Goal: Task Accomplishment & Management: Manage account settings

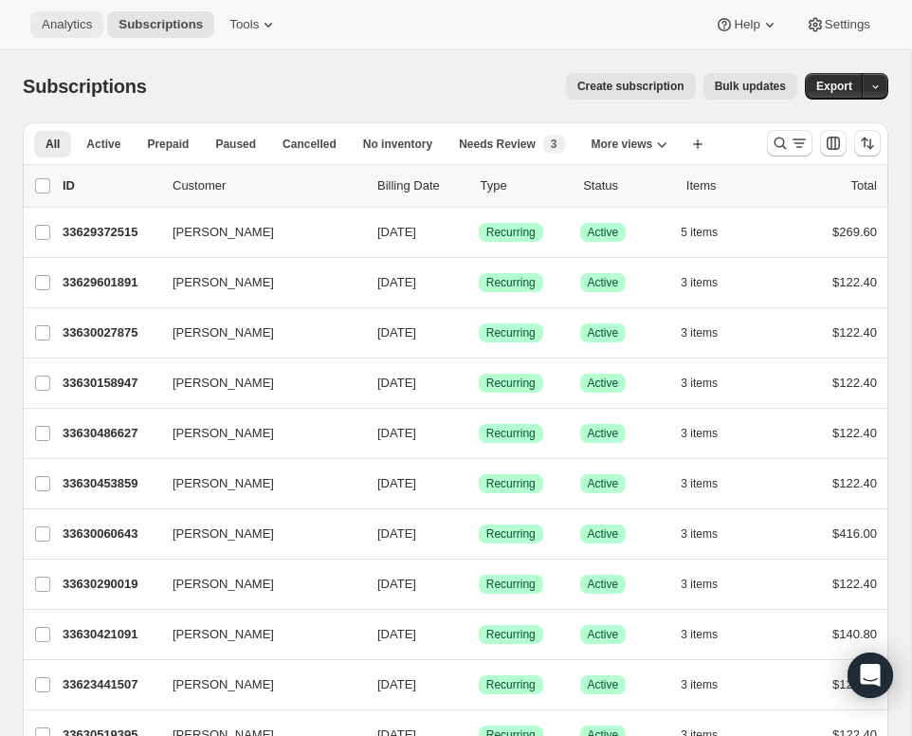
click at [50, 19] on span "Analytics" at bounding box center [67, 24] width 50 height 15
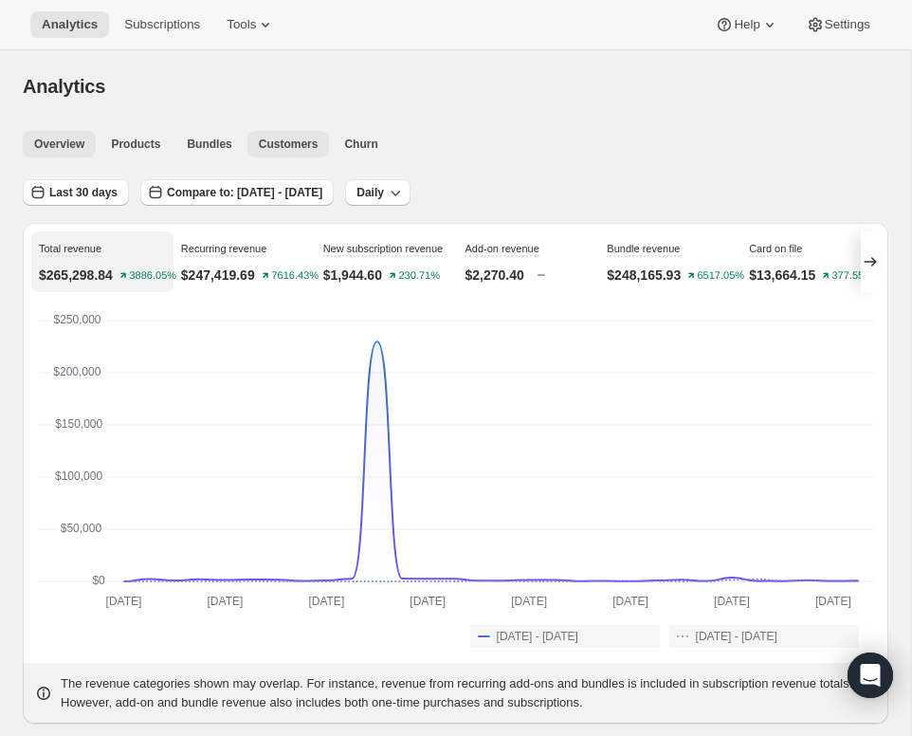
click at [280, 146] on span "Customers" at bounding box center [289, 144] width 60 height 15
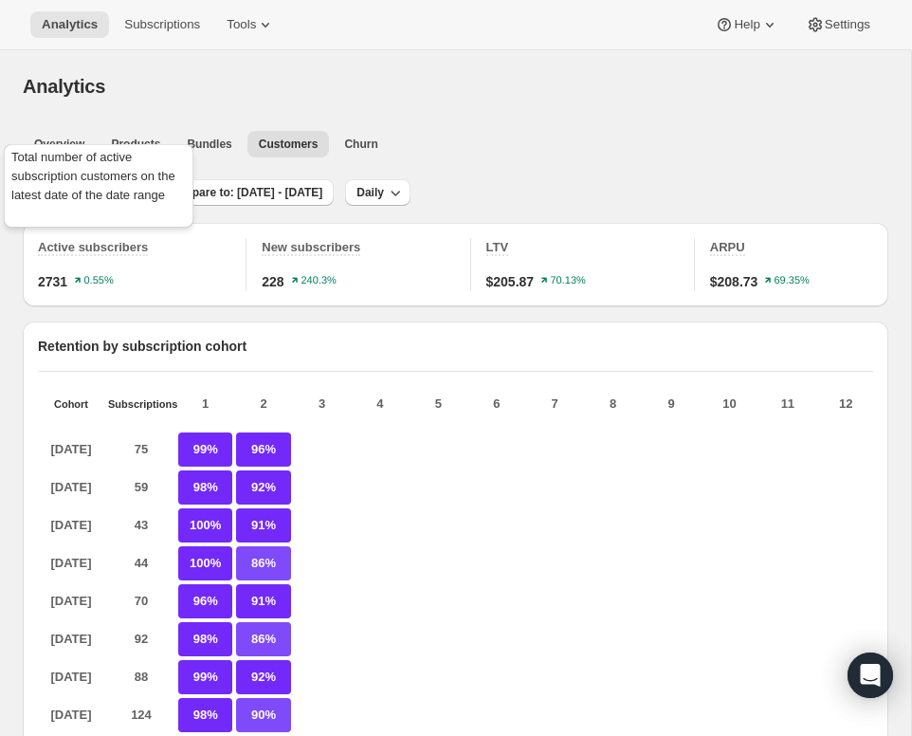
click at [88, 246] on span "Active subscribers" at bounding box center [93, 247] width 110 height 14
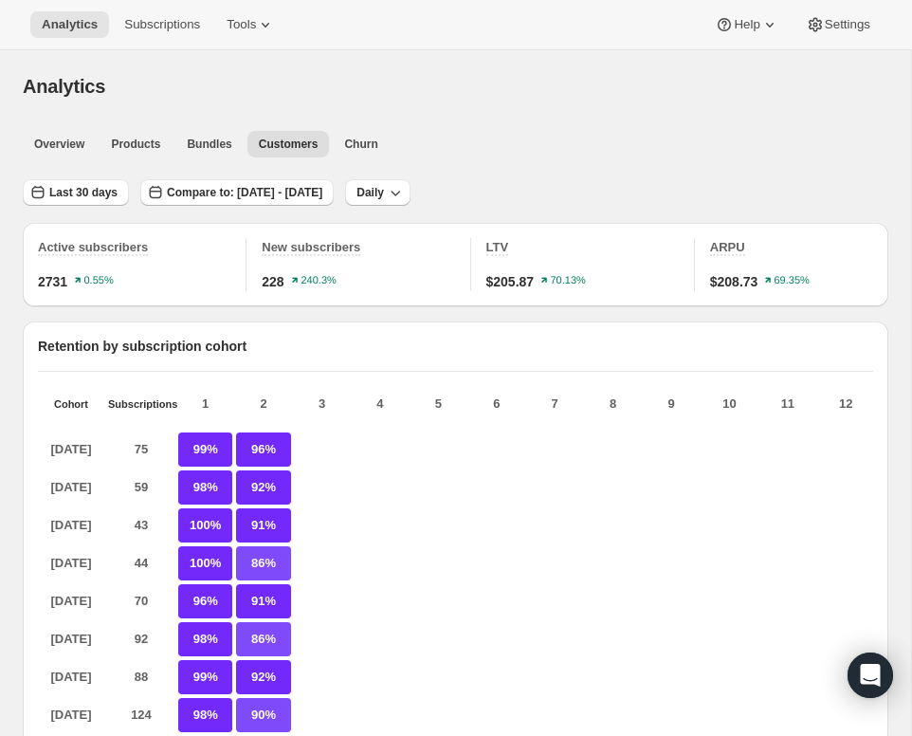
click at [66, 283] on span "2731" at bounding box center [52, 281] width 29 height 19
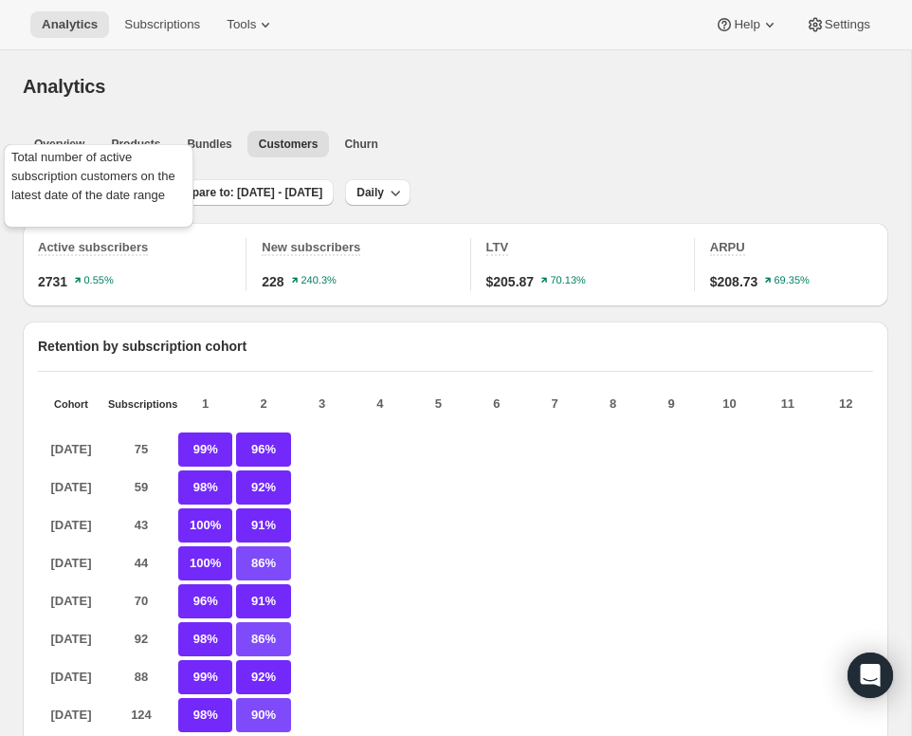
click at [82, 249] on span "Active subscribers" at bounding box center [93, 247] width 110 height 14
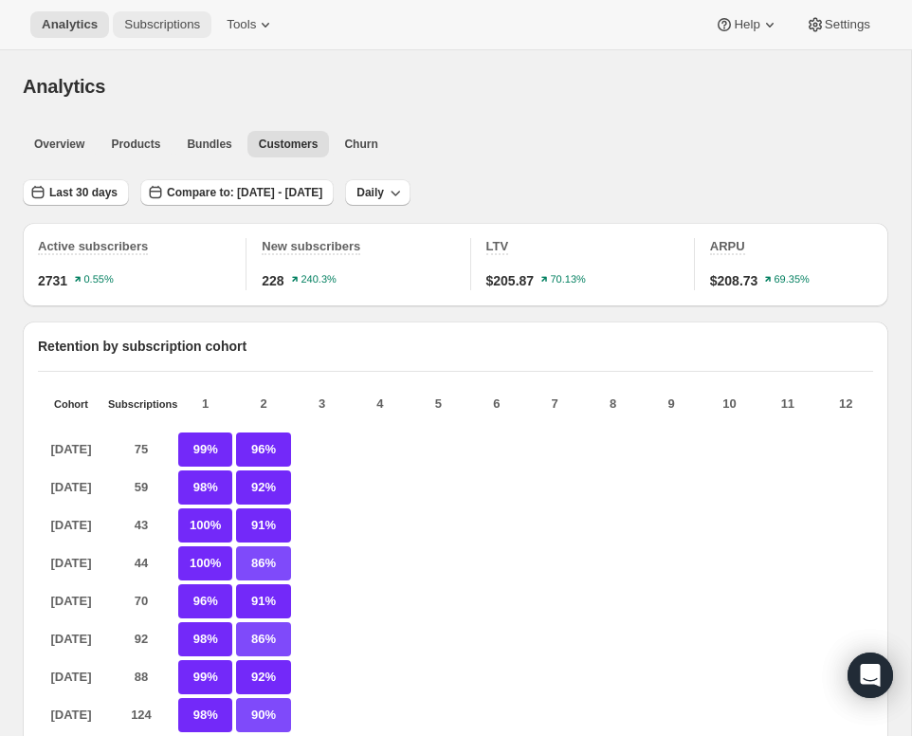
click at [165, 32] on button "Subscriptions" at bounding box center [162, 24] width 99 height 27
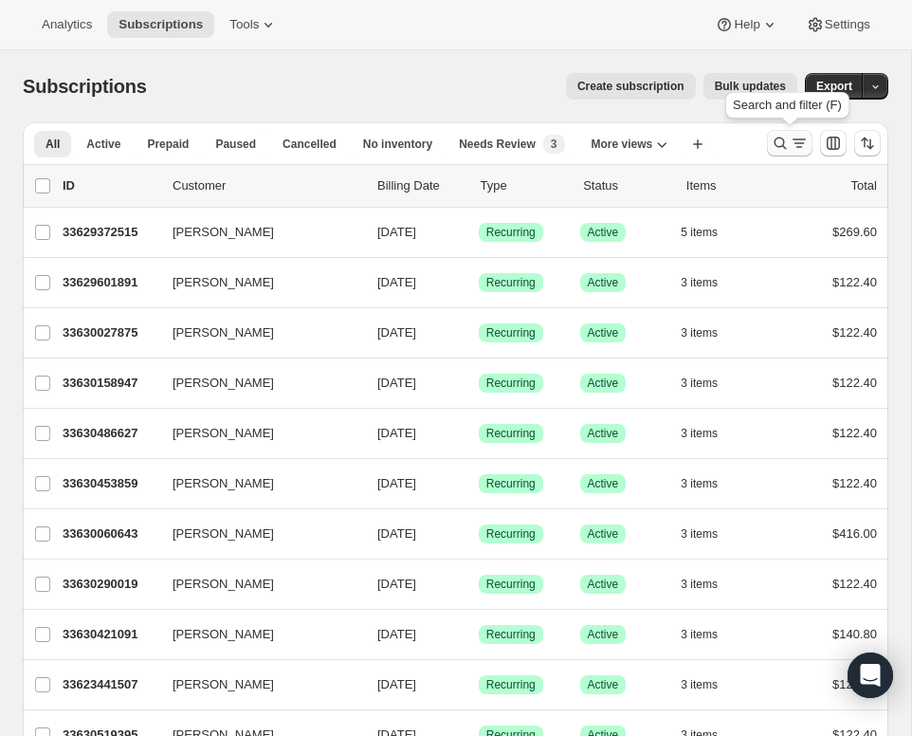
click at [784, 141] on icon "Search and filter results" at bounding box center [781, 143] width 12 height 12
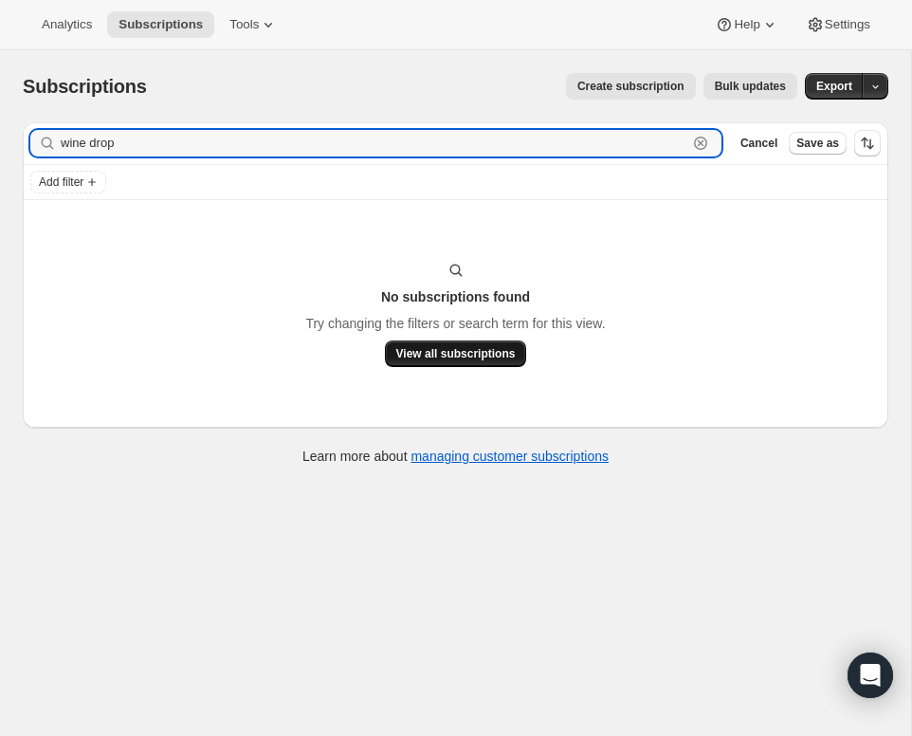
type input "wine drop"
click at [503, 349] on span "View all subscriptions" at bounding box center [455, 353] width 119 height 15
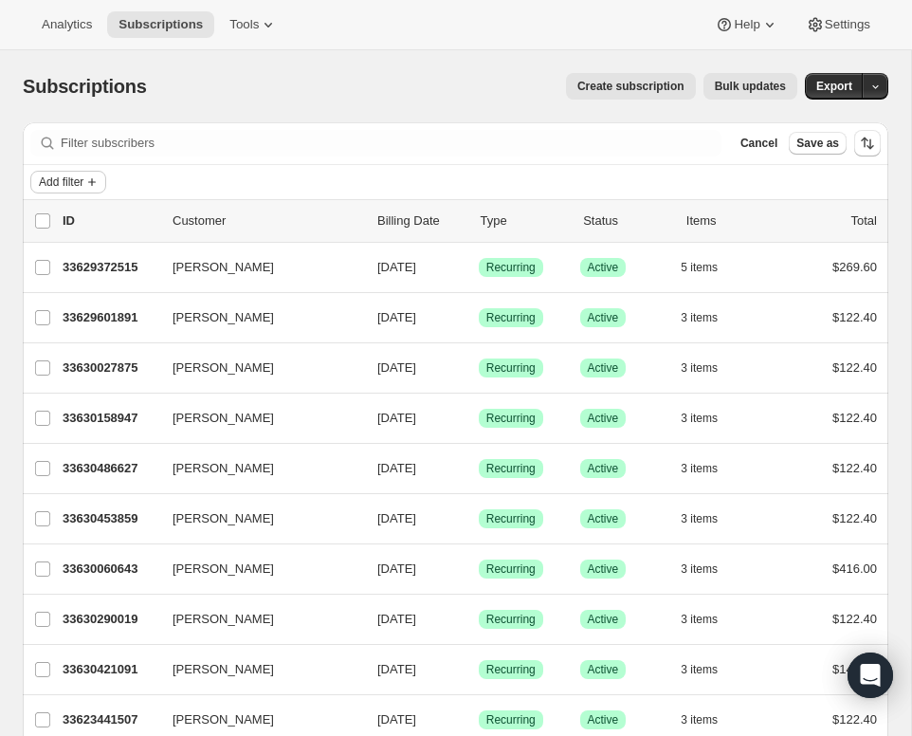
click at [60, 178] on span "Add filter" at bounding box center [61, 181] width 45 height 15
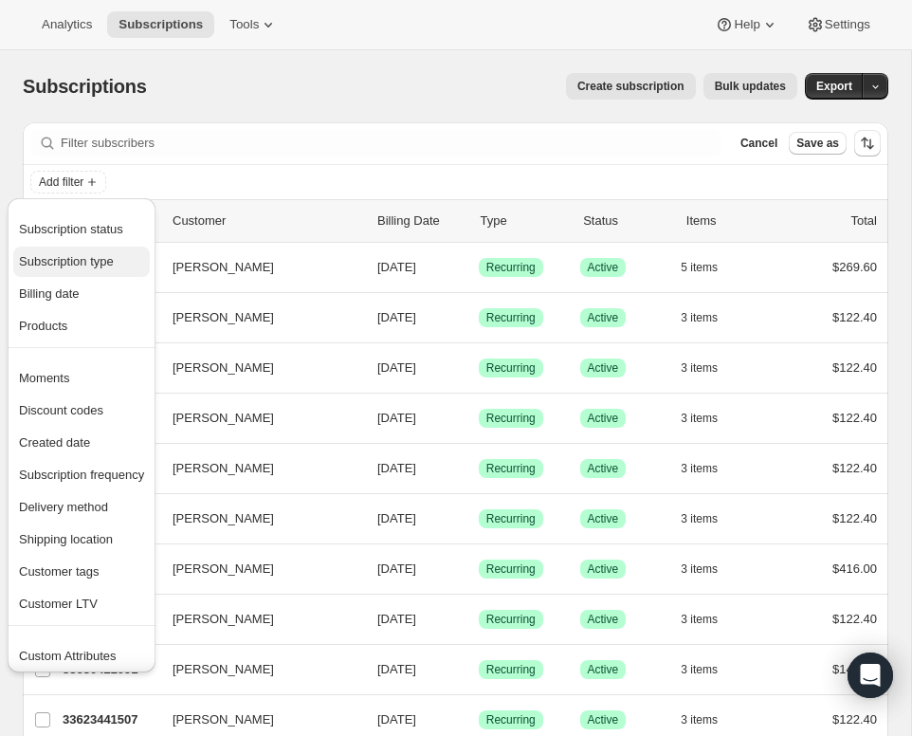
click at [80, 252] on span "Subscription type" at bounding box center [81, 261] width 125 height 19
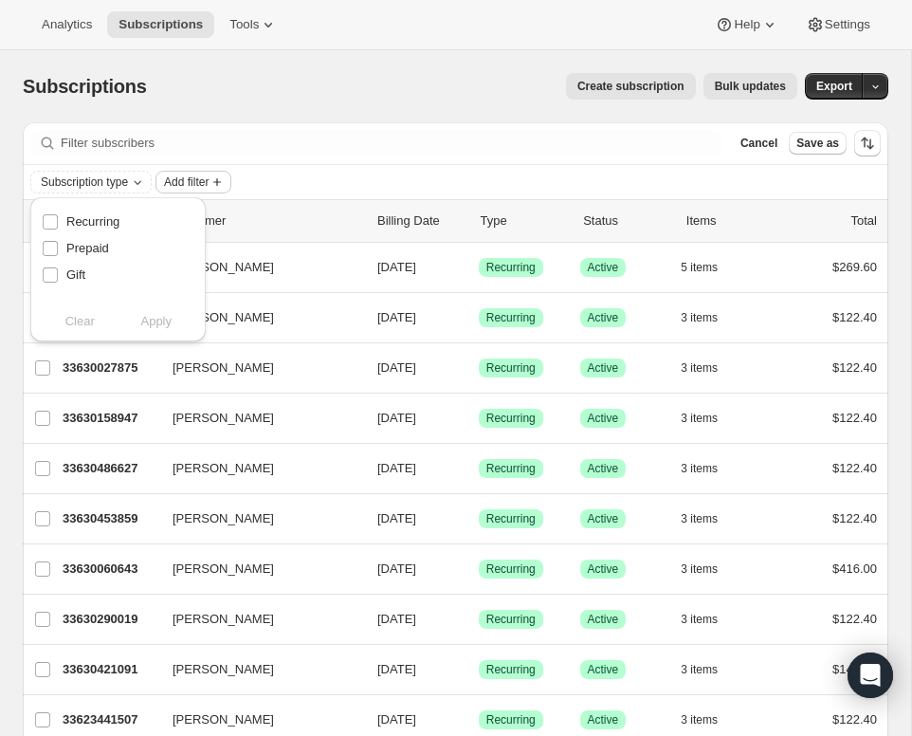
click at [96, 168] on div "Subscription type Add filter" at bounding box center [456, 182] width 866 height 34
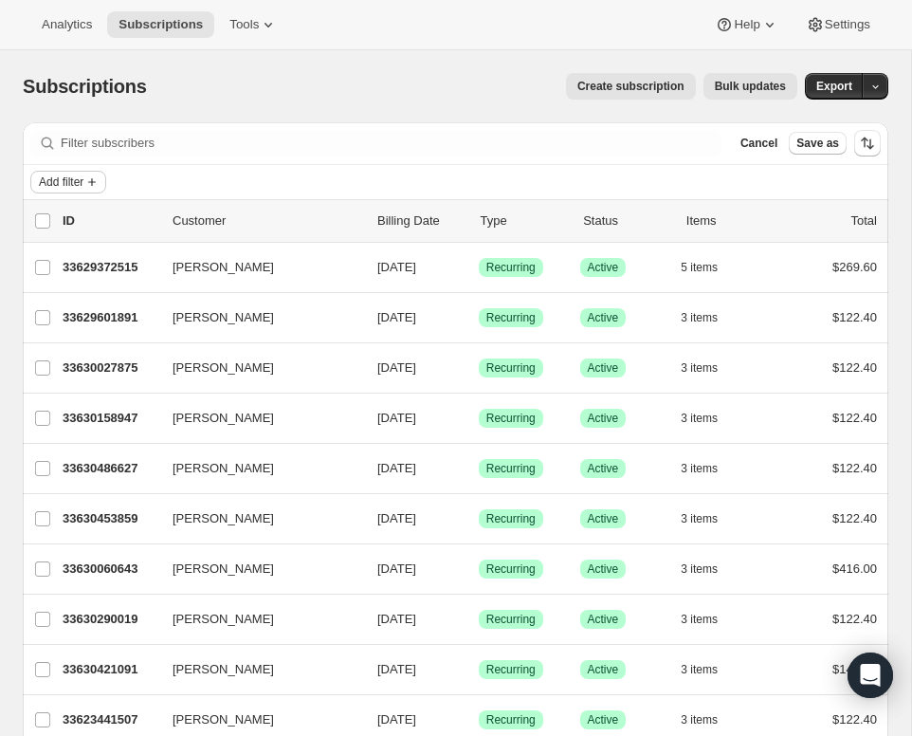
click at [97, 187] on icon "Add filter" at bounding box center [91, 181] width 15 height 15
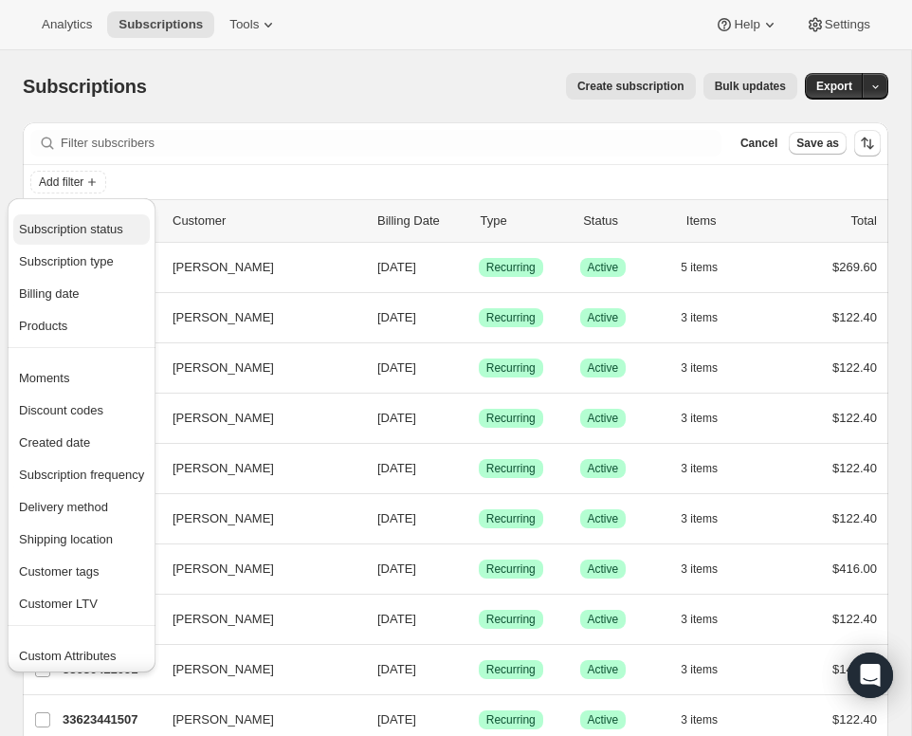
click at [84, 229] on span "Subscription status" at bounding box center [71, 229] width 104 height 14
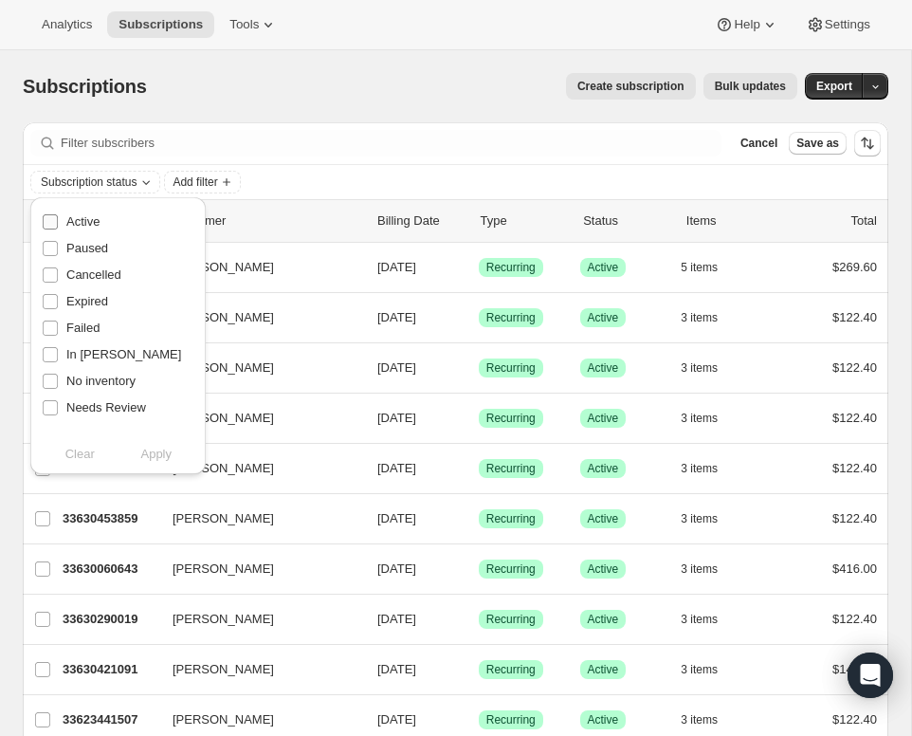
click at [85, 218] on span "Active" at bounding box center [82, 221] width 33 height 14
click at [58, 218] on input "Active" at bounding box center [50, 221] width 15 height 15
checkbox input "true"
click at [150, 453] on span "Apply" at bounding box center [155, 454] width 31 height 19
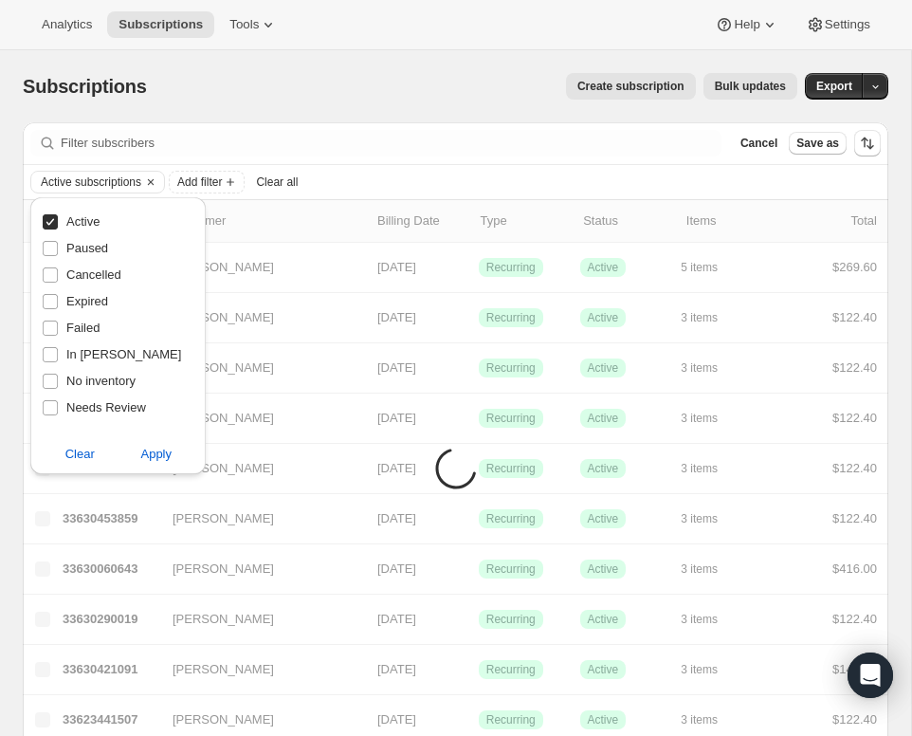
scroll to position [2, 0]
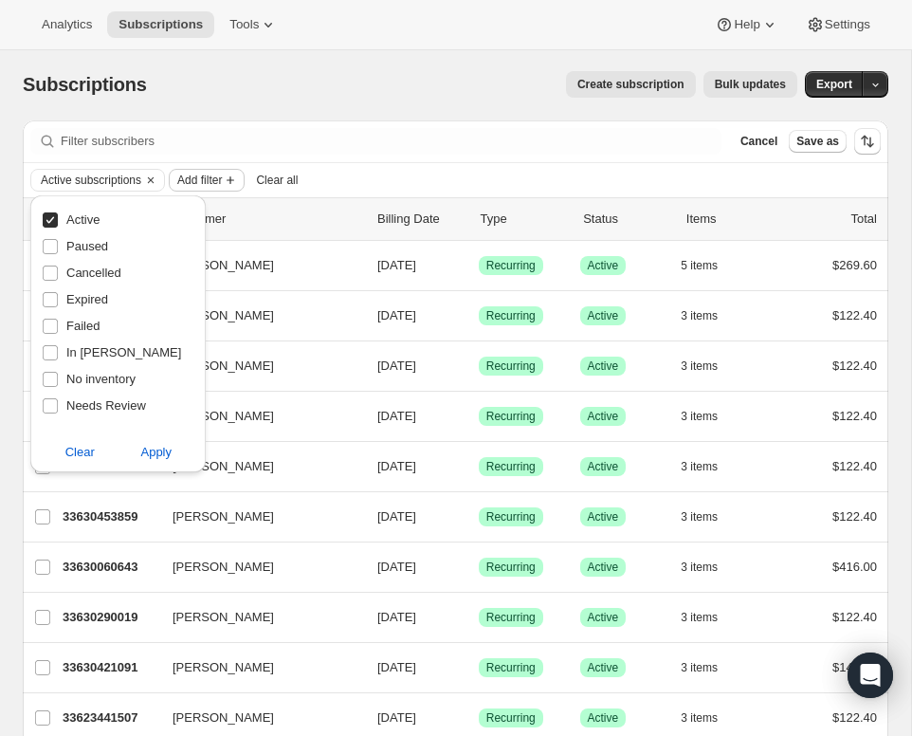
click at [219, 175] on span "Add filter" at bounding box center [199, 180] width 45 height 15
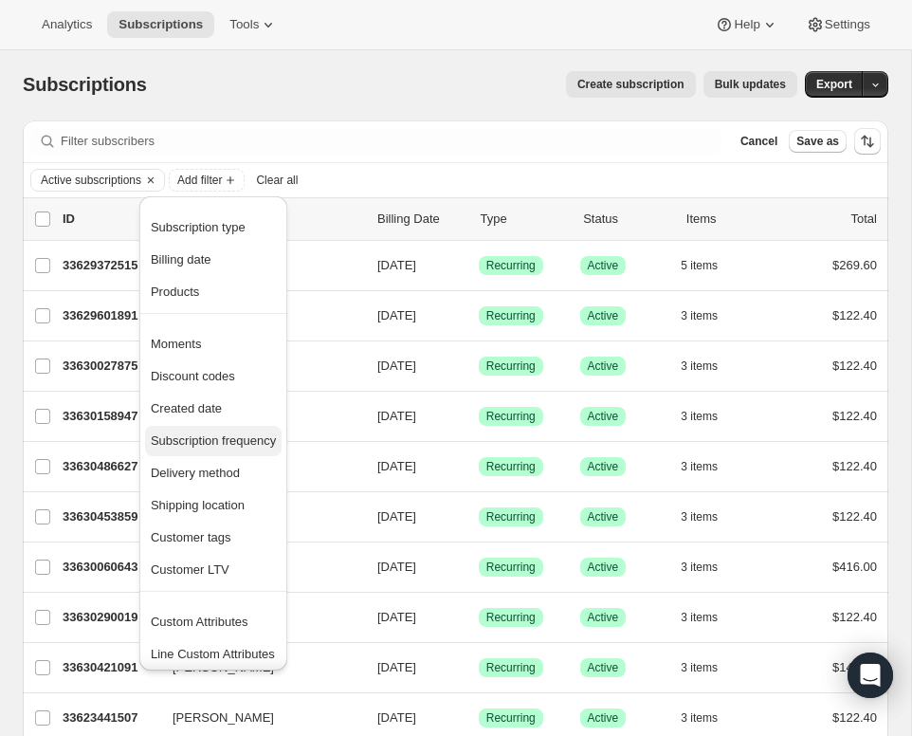
scroll to position [4, 0]
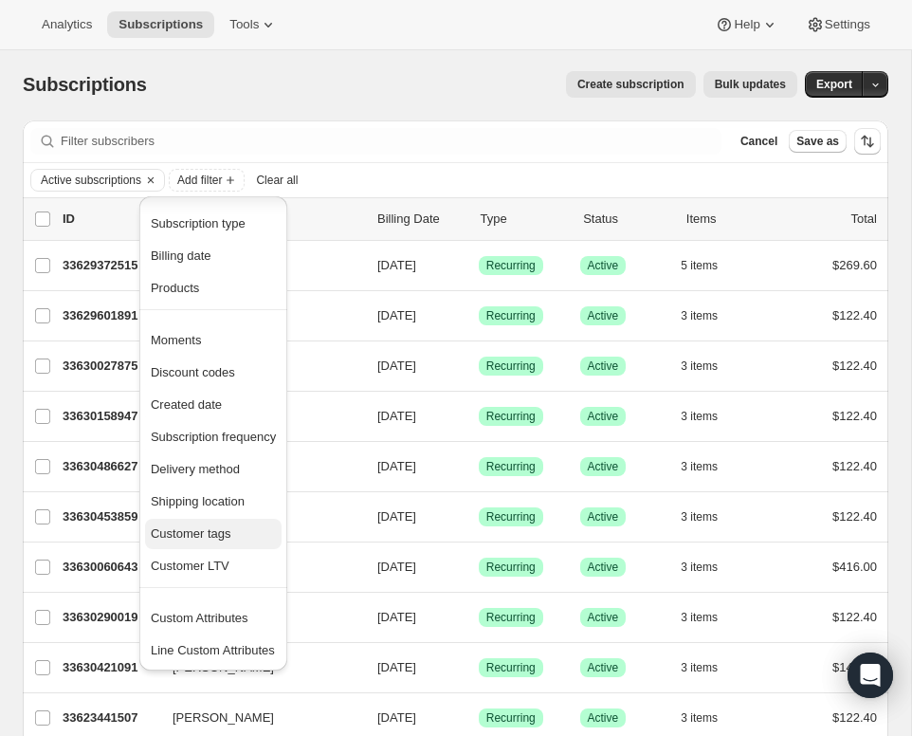
click at [219, 527] on span "Customer tags" at bounding box center [191, 533] width 81 height 14
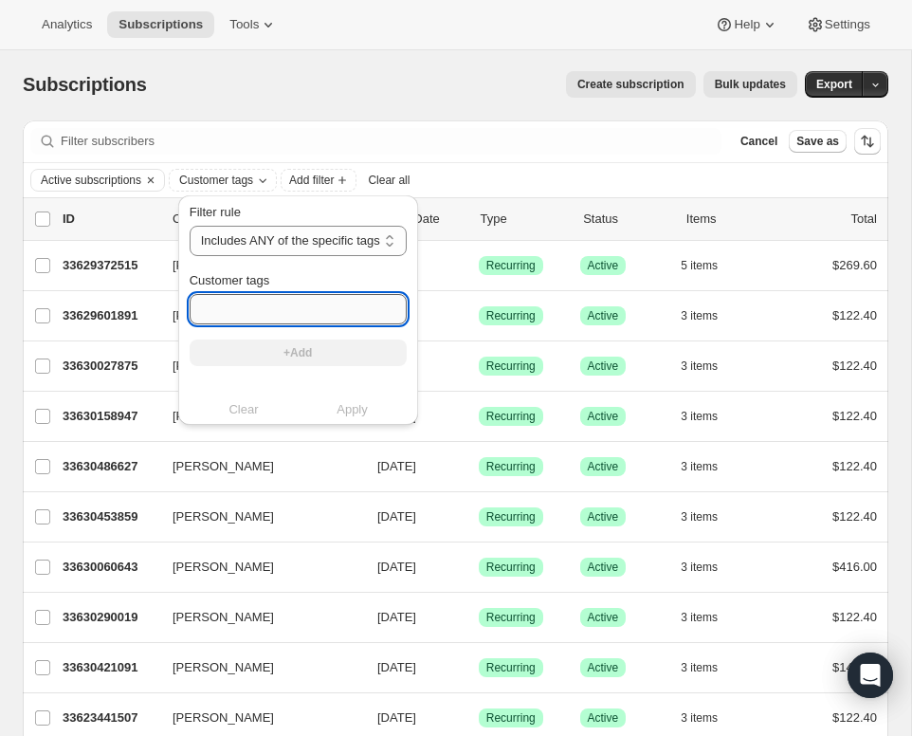
click at [274, 314] on input "Customer tags" at bounding box center [298, 309] width 217 height 30
type input "wine drop"
click at [278, 354] on button "+Add" at bounding box center [298, 352] width 217 height 27
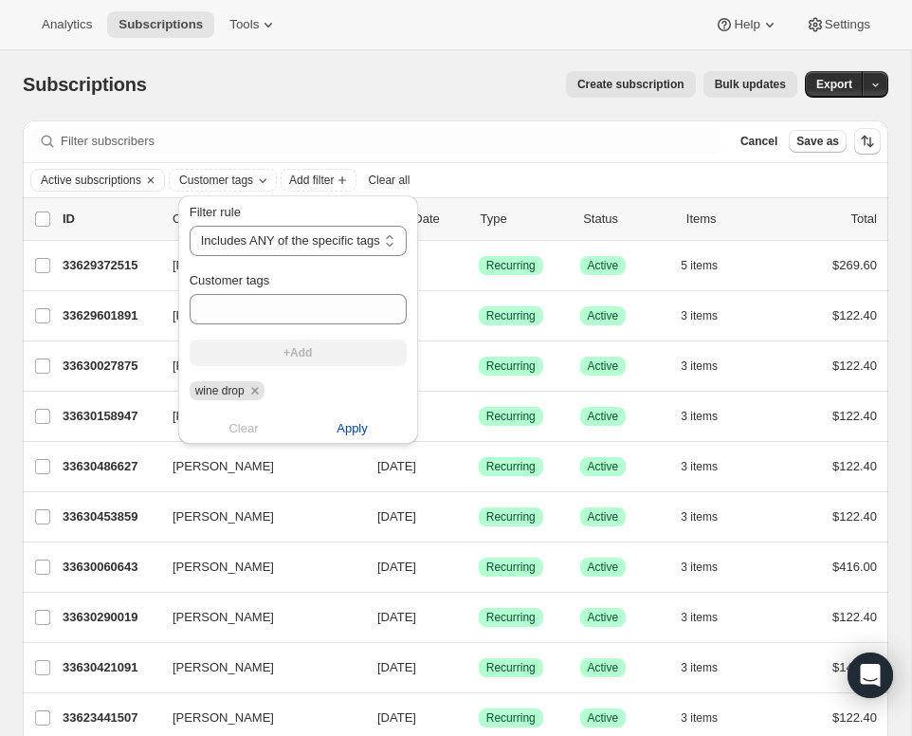
click at [349, 428] on span "Apply" at bounding box center [352, 428] width 31 height 19
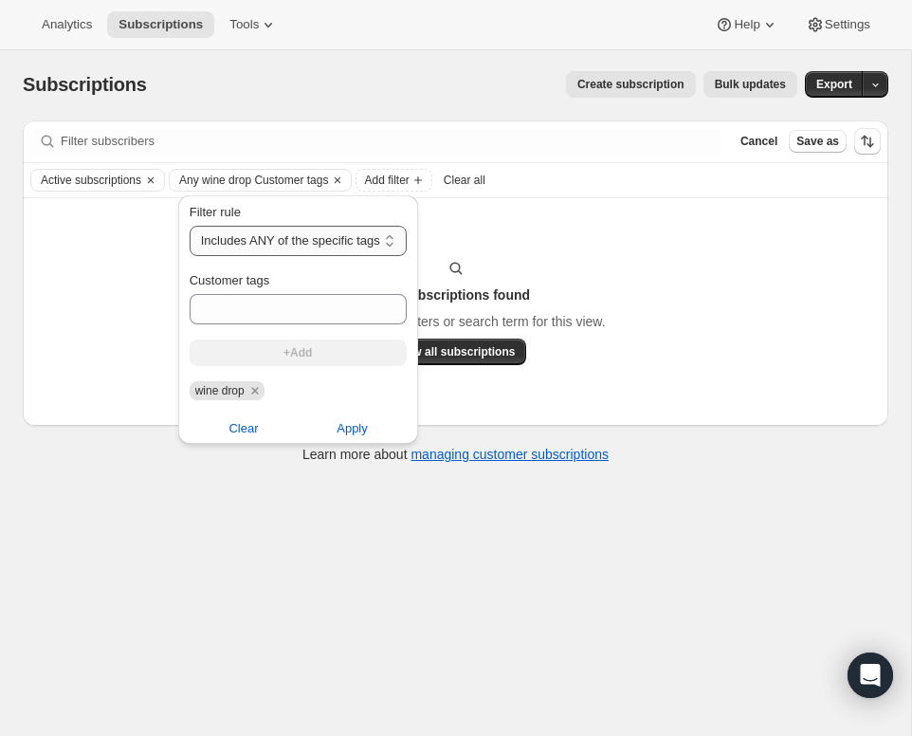
click at [344, 241] on select "Includes ANY of the specific tags Includes ALL of the specific tags Includes ON…" at bounding box center [298, 241] width 217 height 30
click at [190, 226] on select "Includes ANY of the specific tags Includes ALL of the specific tags Includes ON…" at bounding box center [298, 241] width 217 height 30
click at [264, 396] on icon "Remove wine drop" at bounding box center [254, 390] width 17 height 17
click at [263, 409] on button "Clear" at bounding box center [244, 409] width 132 height 30
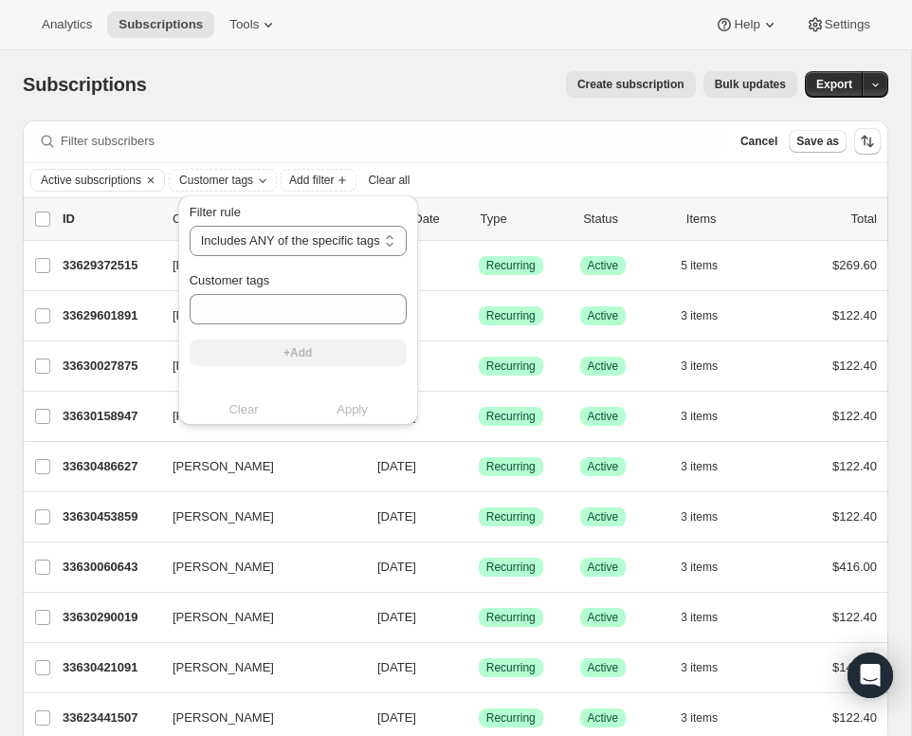
click at [546, 182] on div "Active subscriptions Customer tags Add filter Clear all" at bounding box center [455, 180] width 850 height 23
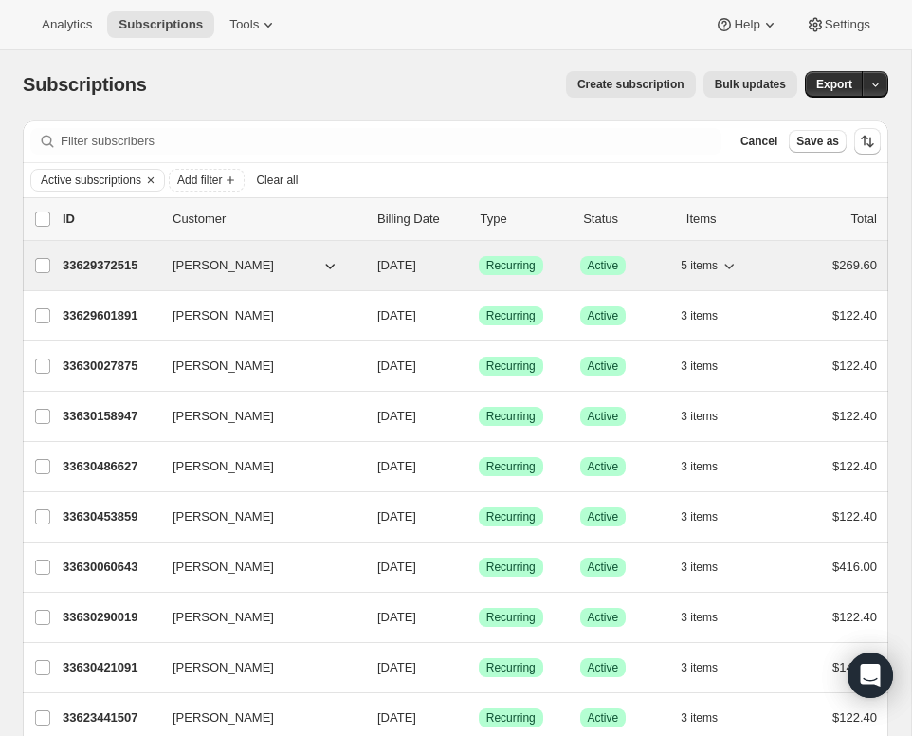
click at [214, 261] on span "[PERSON_NAME]" at bounding box center [223, 265] width 101 height 19
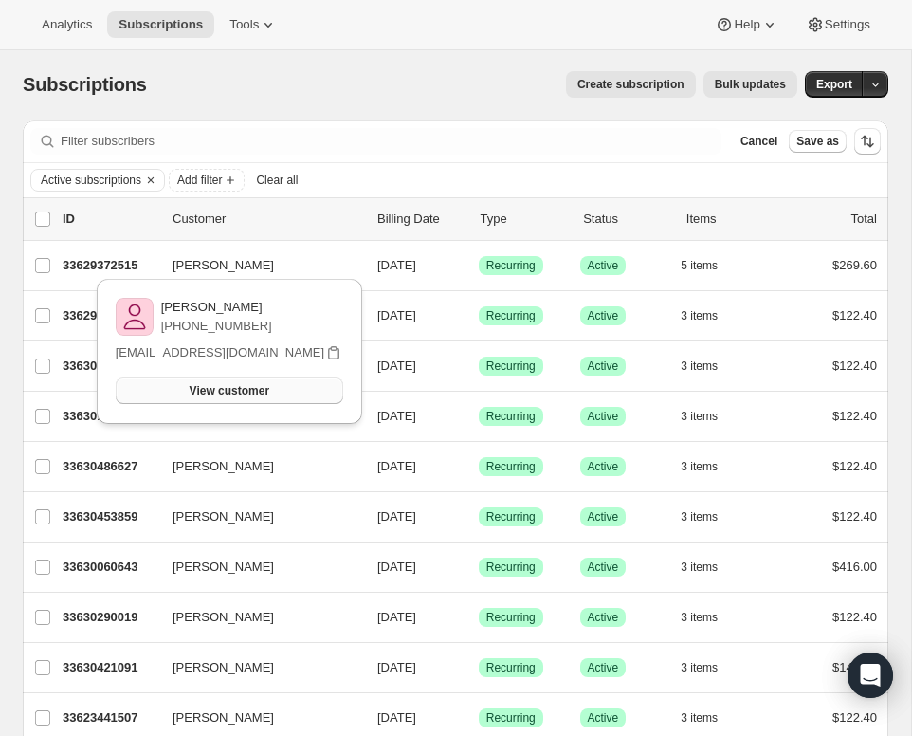
click at [220, 395] on span "View customer" at bounding box center [230, 390] width 80 height 15
click at [518, 172] on div "Active subscriptions Add filter Clear all" at bounding box center [455, 180] width 850 height 23
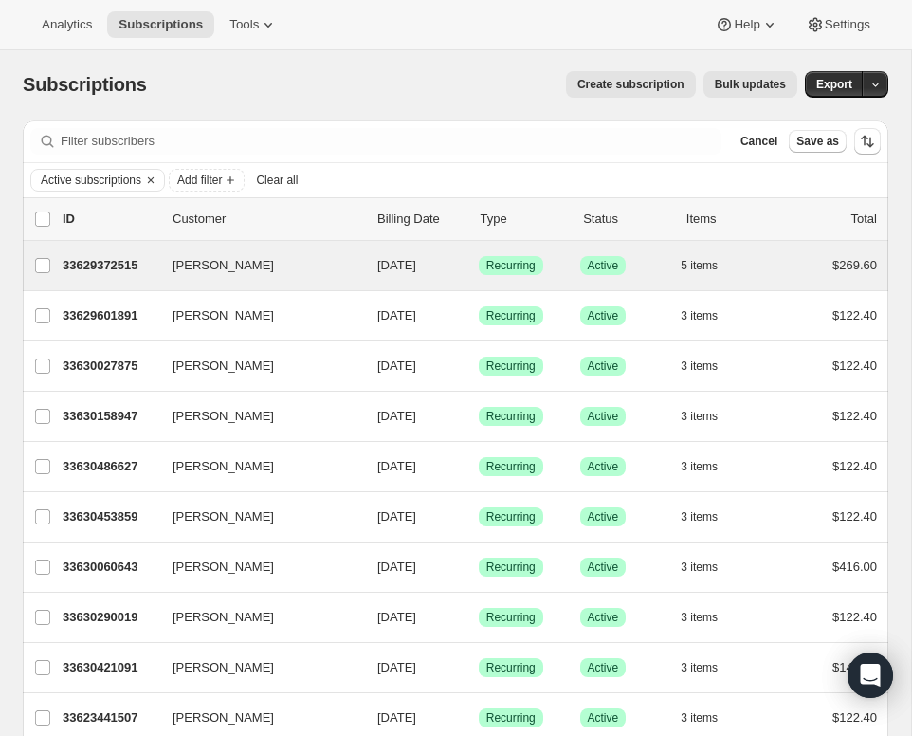
drag, startPoint x: 198, startPoint y: 269, endPoint x: 212, endPoint y: 285, distance: 21.5
click at [212, 285] on div "[PERSON_NAME] 33629372515 [PERSON_NAME] [DATE] Success Recurring Success Active…" at bounding box center [456, 265] width 866 height 49
click at [219, 269] on span "[PERSON_NAME]" at bounding box center [223, 265] width 101 height 19
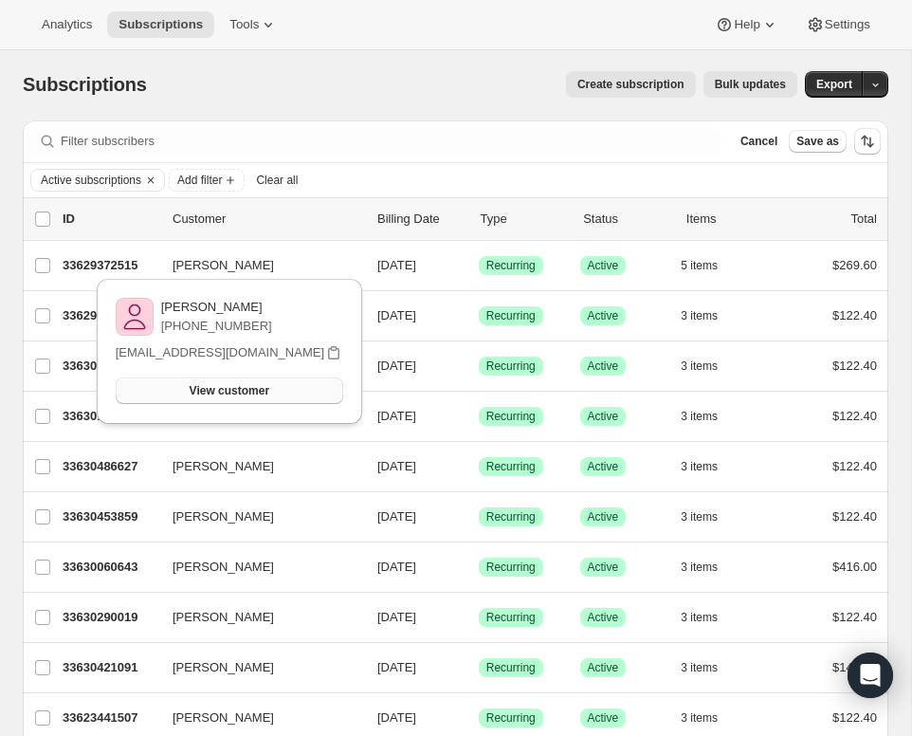
click at [209, 400] on button "View customer" at bounding box center [230, 390] width 228 height 27
drag, startPoint x: 387, startPoint y: 169, endPoint x: 364, endPoint y: 176, distance: 24.0
click at [386, 169] on div "Active subscriptions Add filter Clear all" at bounding box center [455, 180] width 850 height 23
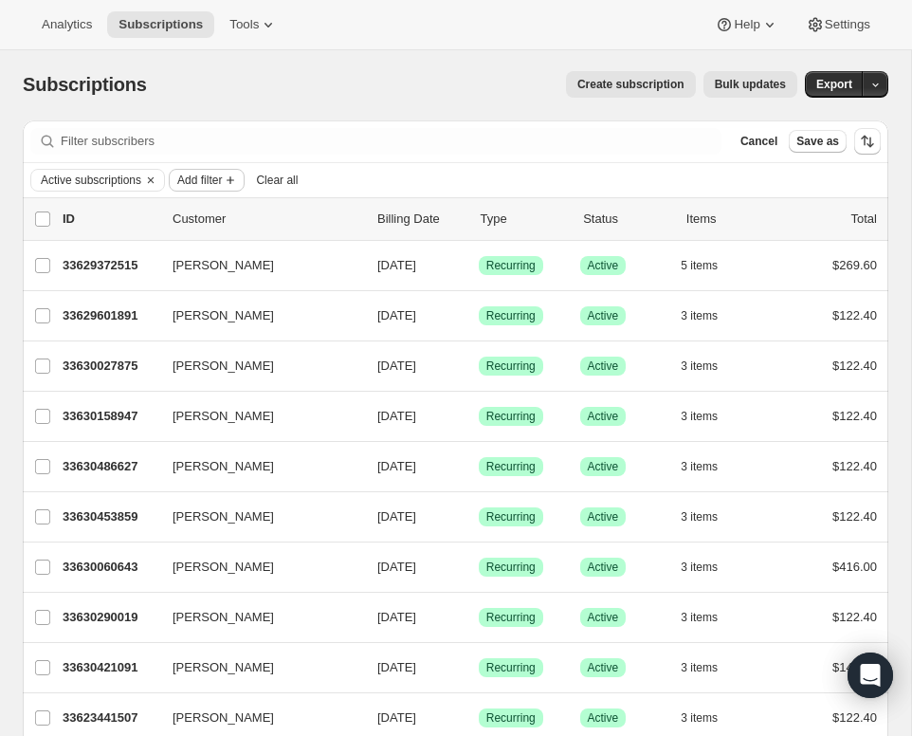
click at [198, 178] on span "Add filter" at bounding box center [199, 180] width 45 height 15
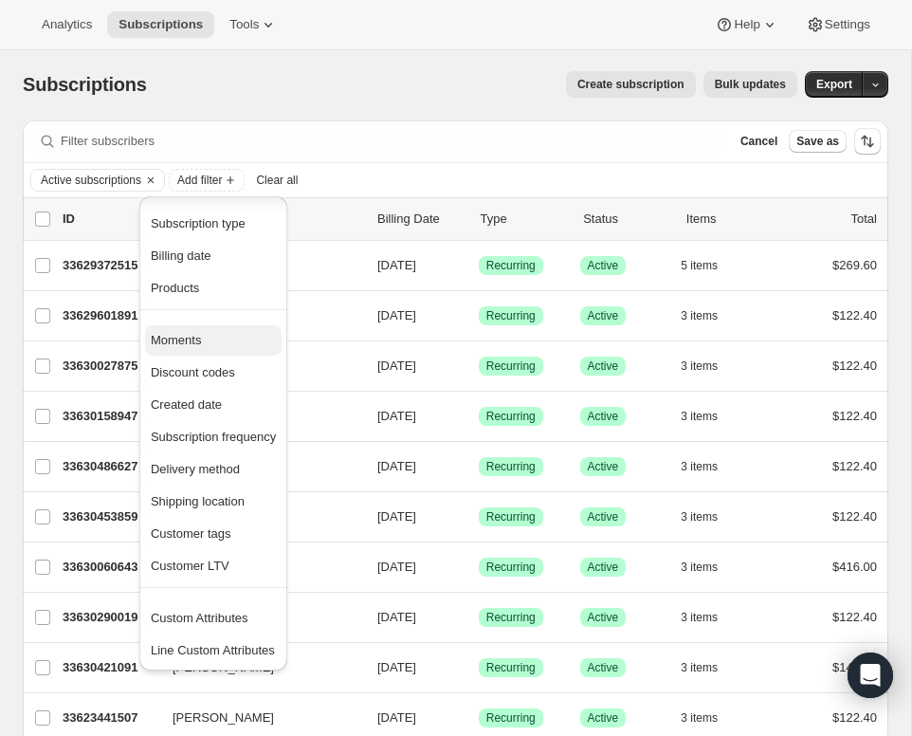
scroll to position [0, 0]
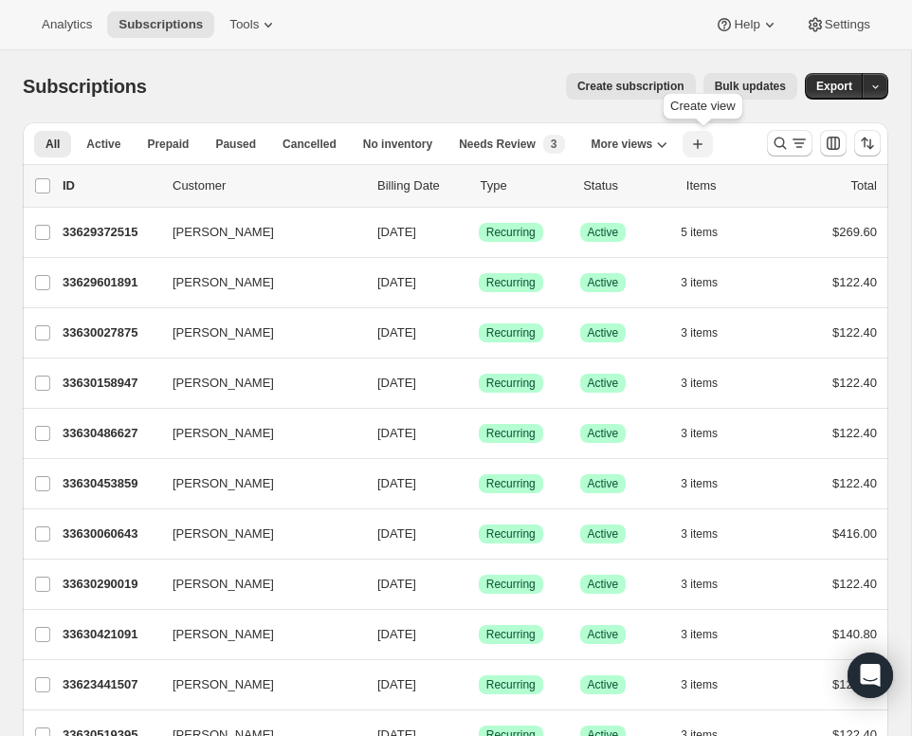
click at [697, 137] on icon "button" at bounding box center [697, 144] width 19 height 19
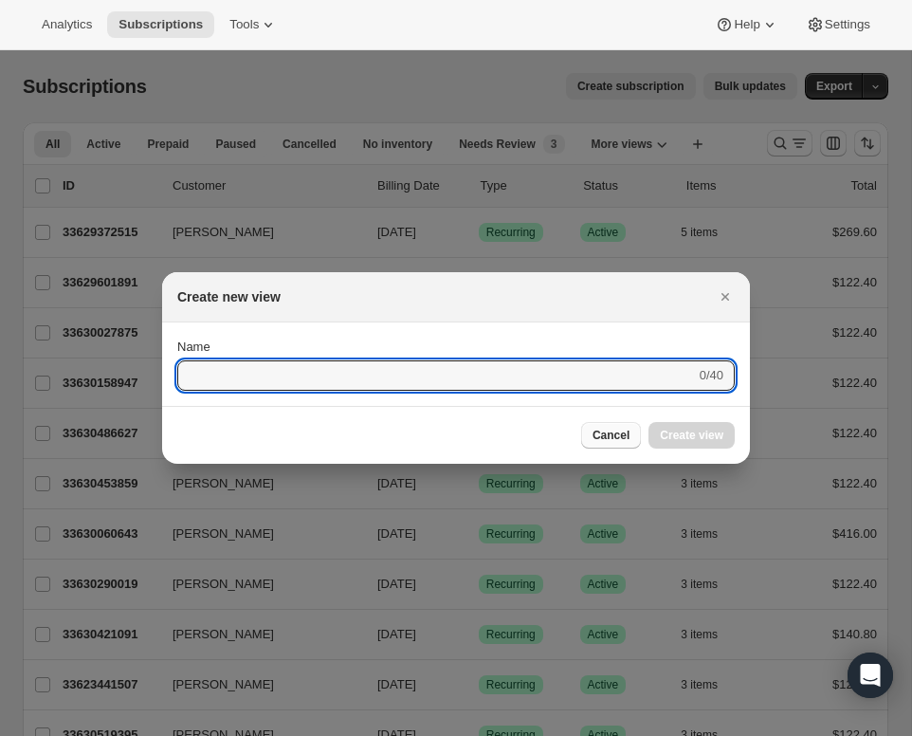
click at [624, 447] on button "Cancel" at bounding box center [611, 435] width 60 height 27
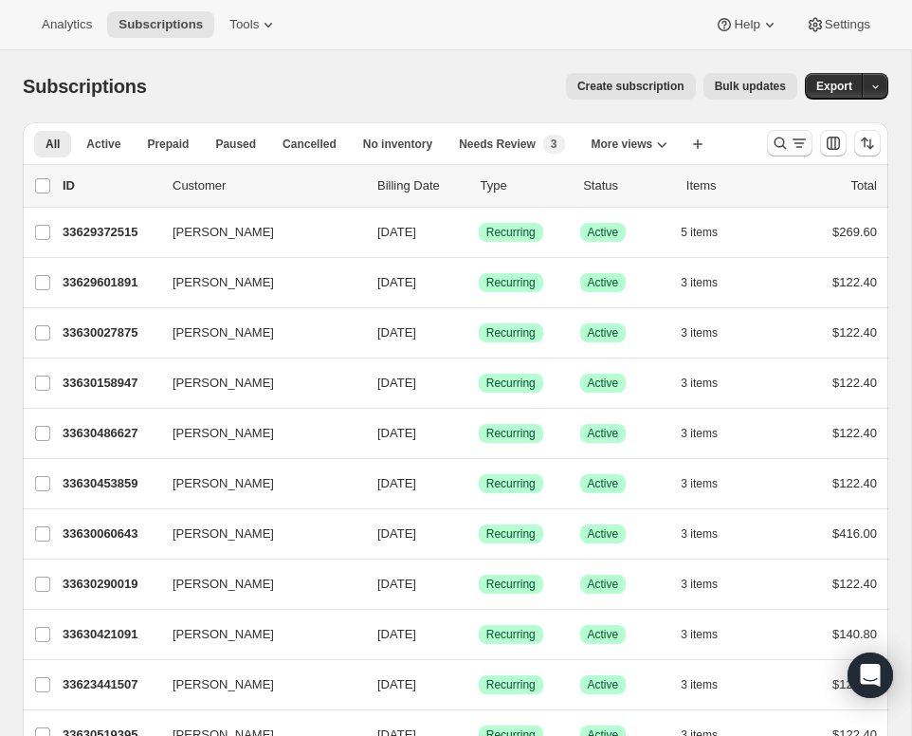
click at [773, 142] on icon "Search and filter results" at bounding box center [780, 143] width 19 height 19
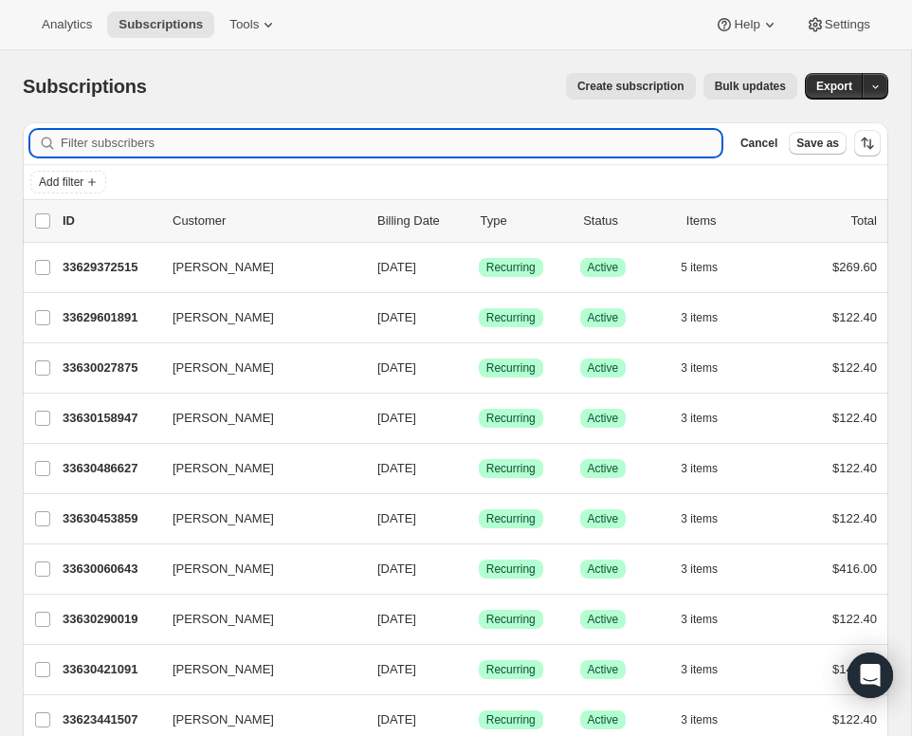
click at [372, 150] on input "Filter subscribers" at bounding box center [391, 143] width 661 height 27
click at [65, 179] on span "Add filter" at bounding box center [61, 181] width 45 height 15
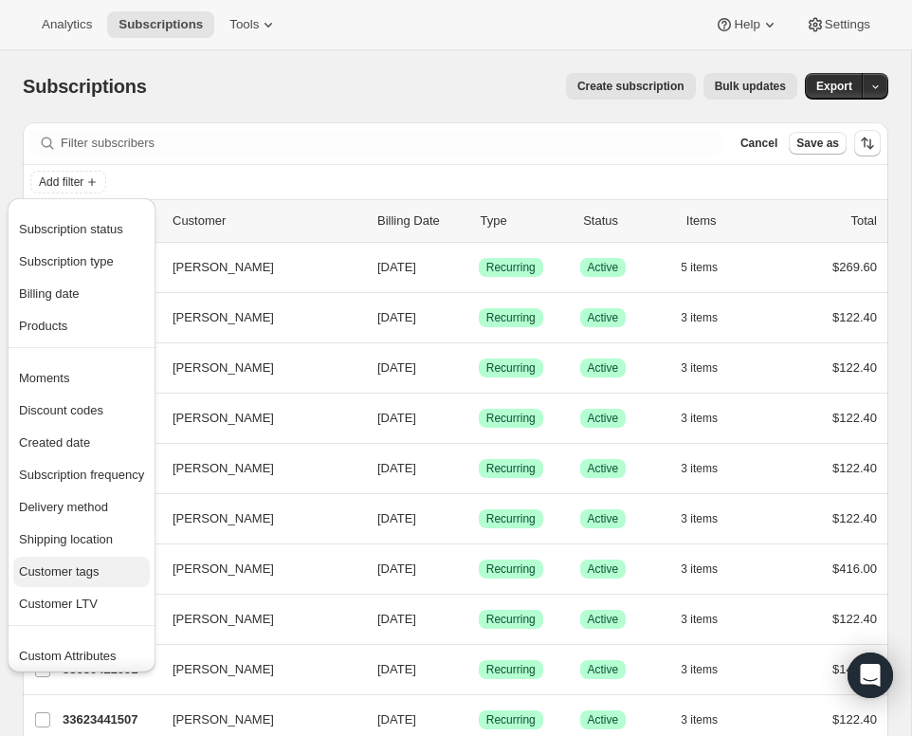
click at [77, 566] on span "Customer tags" at bounding box center [59, 571] width 81 height 14
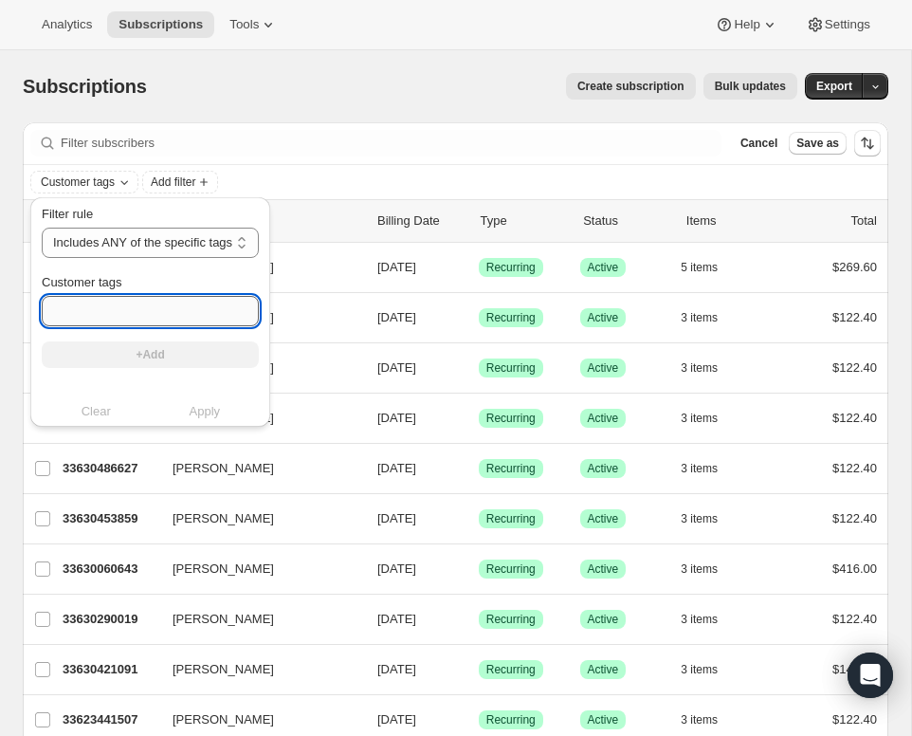
click at [126, 305] on input "Customer tags" at bounding box center [150, 311] width 217 height 30
type input "the cab drop"
drag, startPoint x: 135, startPoint y: 342, endPoint x: 135, endPoint y: 353, distance: 10.4
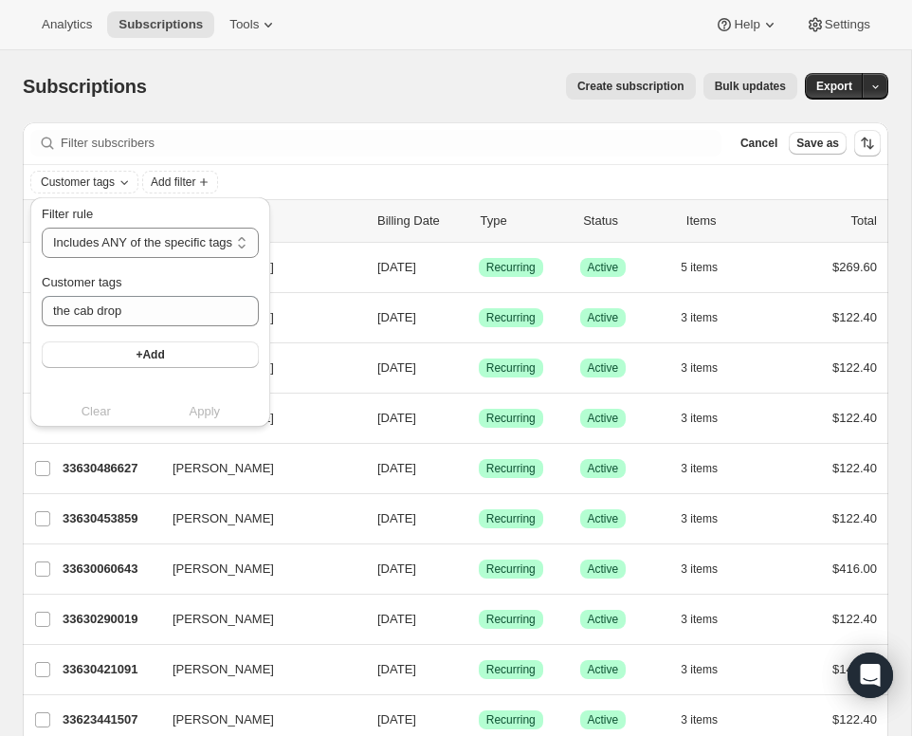
click at [135, 344] on button "+Add" at bounding box center [150, 354] width 217 height 27
click at [236, 435] on button "Apply" at bounding box center [205, 430] width 132 height 30
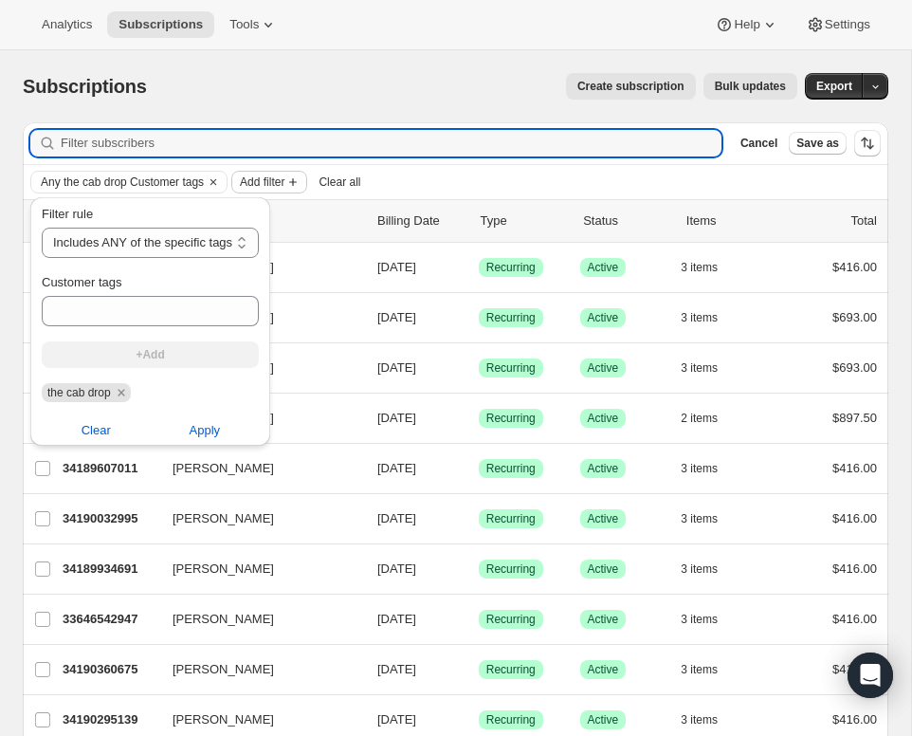
drag, startPoint x: 413, startPoint y: 145, endPoint x: 296, endPoint y: 184, distance: 123.8
click at [413, 145] on input "Filter subscribers" at bounding box center [391, 143] width 661 height 27
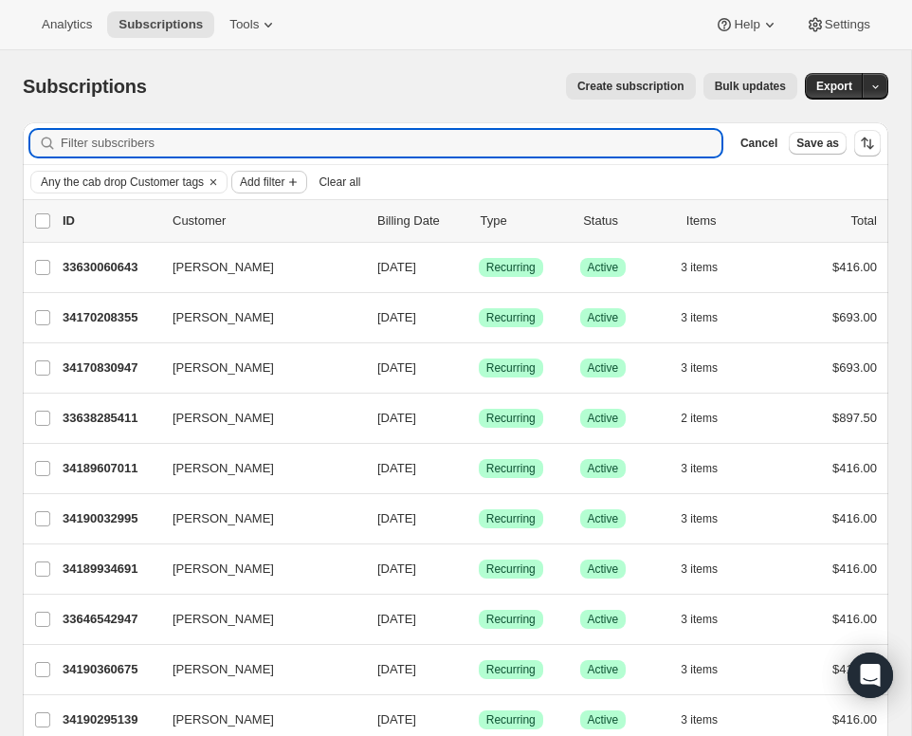
click at [284, 185] on span "Add filter" at bounding box center [262, 181] width 45 height 15
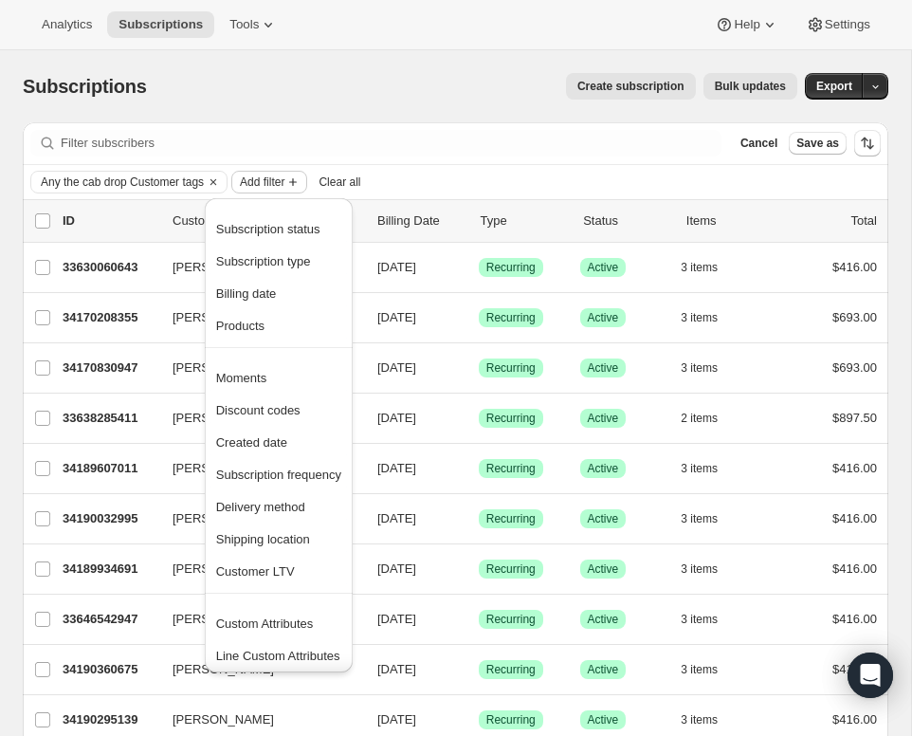
click at [284, 183] on span "Add filter" at bounding box center [262, 181] width 45 height 15
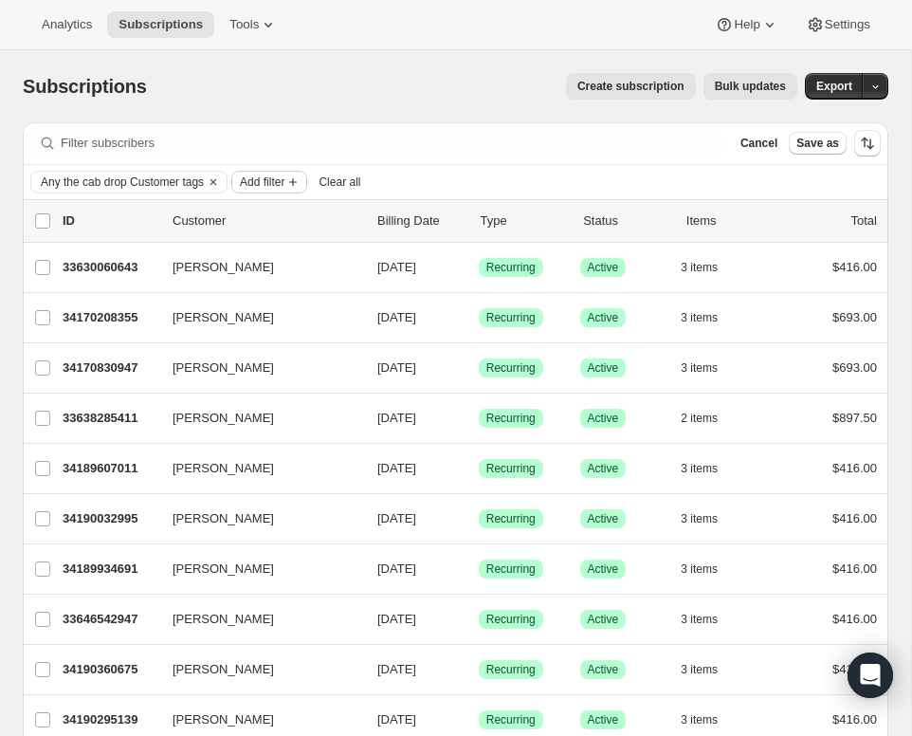
click at [274, 184] on span "Add filter" at bounding box center [262, 181] width 45 height 15
click at [457, 165] on div "Any the cab drop Customer tags Add filter Clear all" at bounding box center [456, 182] width 866 height 34
click at [283, 178] on span "Add filter" at bounding box center [262, 181] width 45 height 15
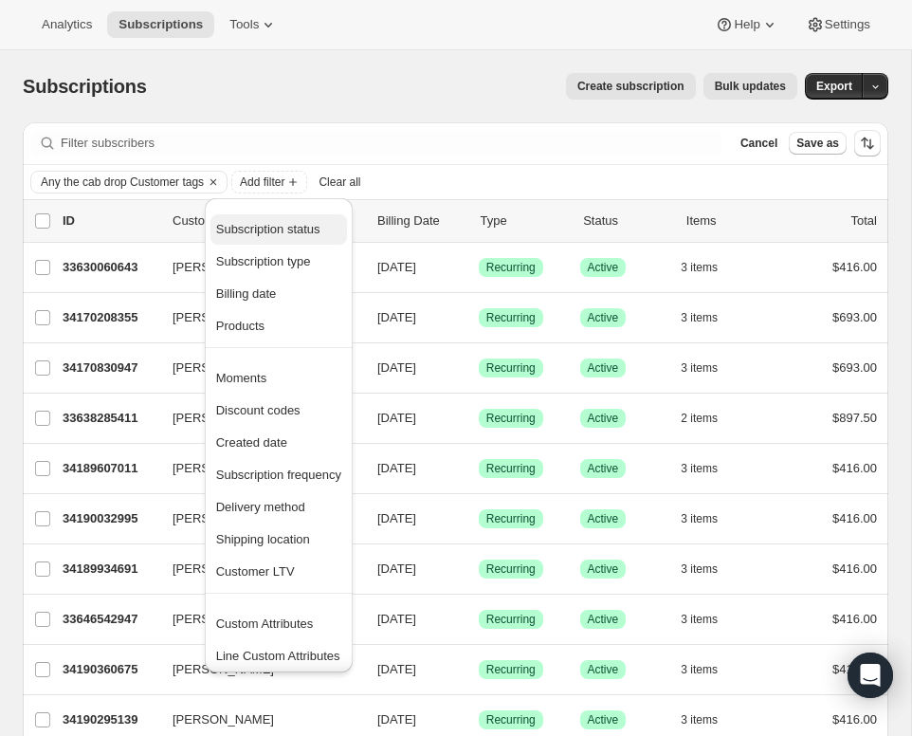
click at [277, 237] on span "Subscription status" at bounding box center [278, 229] width 125 height 19
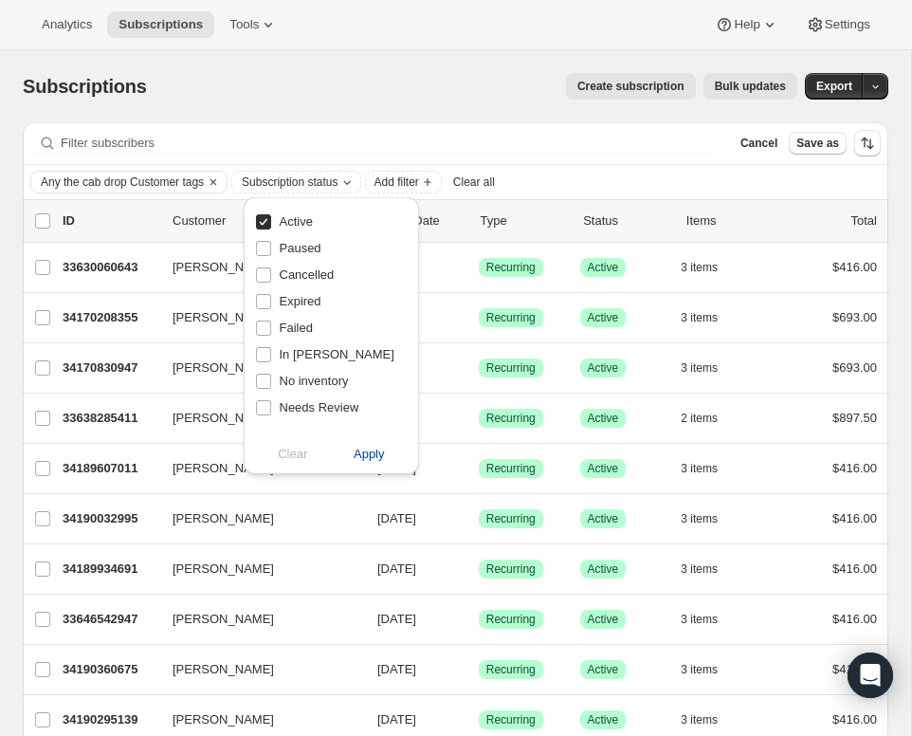
click at [377, 457] on span "Apply" at bounding box center [369, 454] width 31 height 19
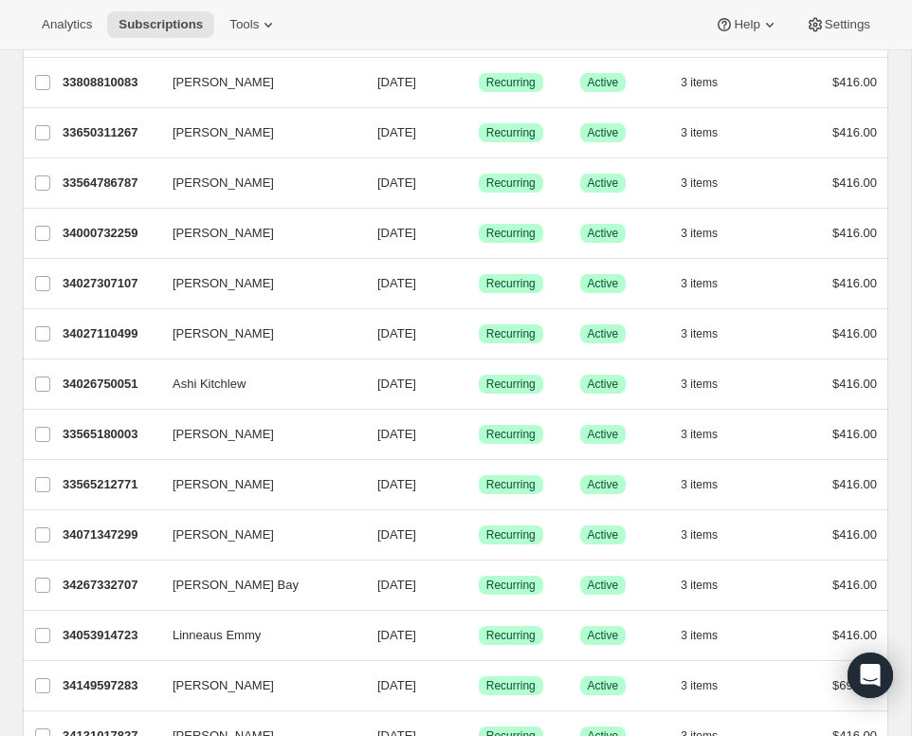
scroll to position [2114, 0]
